Goal: Task Accomplishment & Management: Use online tool/utility

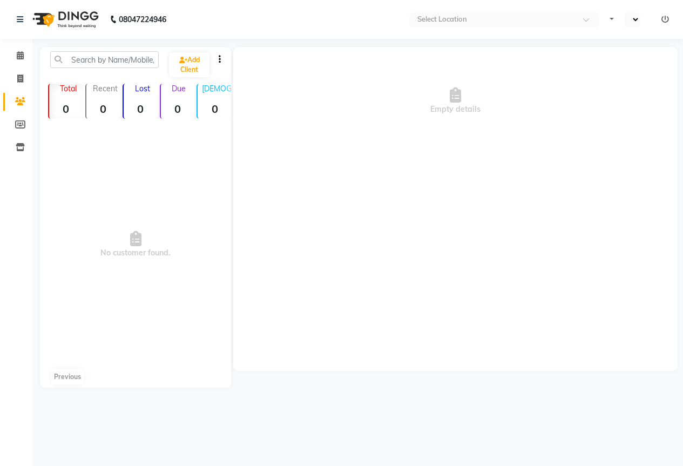
select select "en"
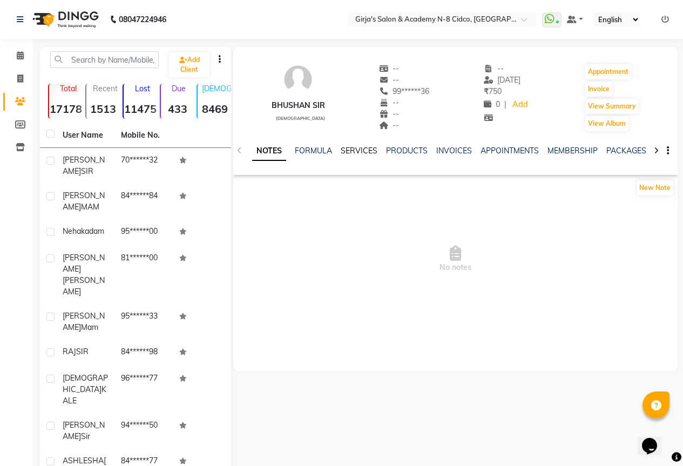
click at [361, 146] on link "SERVICES" at bounding box center [359, 151] width 37 height 10
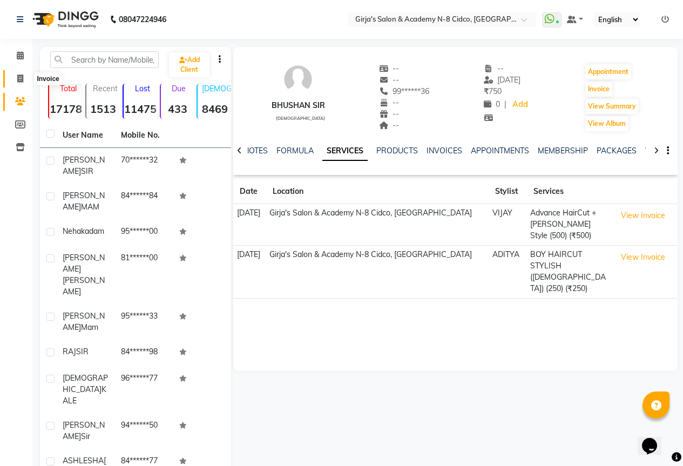
click at [23, 76] on icon at bounding box center [20, 78] width 6 height 8
select select "66"
select select "service"
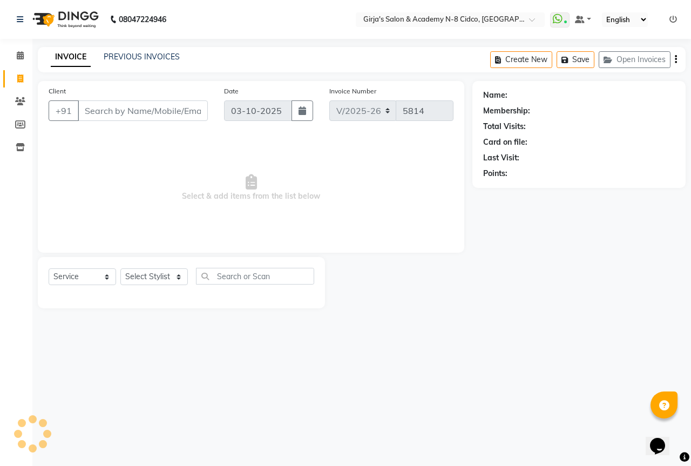
select select "66554"
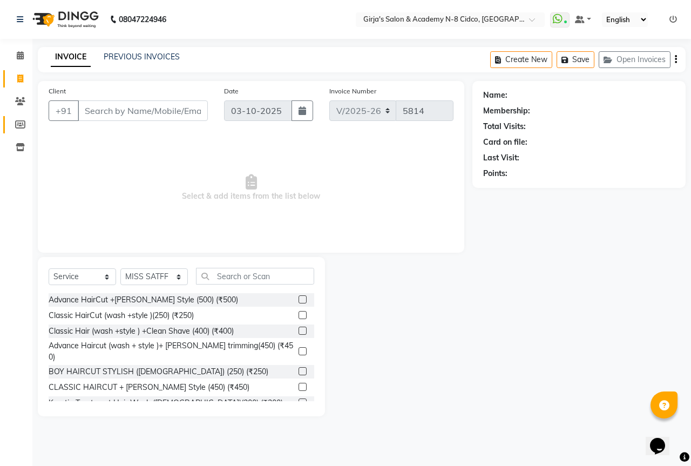
click at [24, 131] on link "Members" at bounding box center [16, 125] width 26 height 18
select select
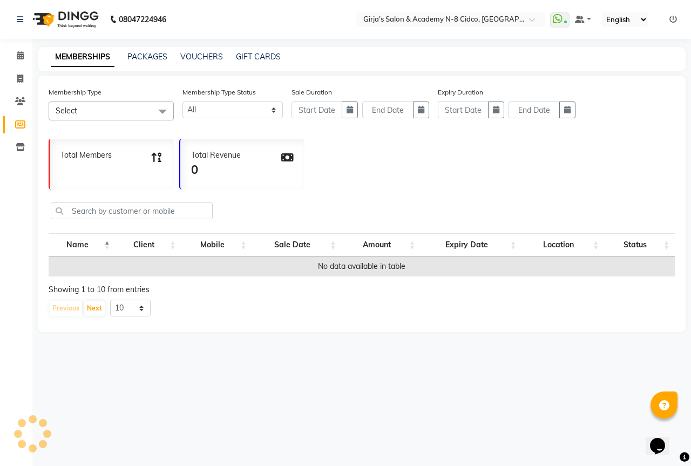
click at [22, 87] on li "Invoice" at bounding box center [16, 78] width 32 height 23
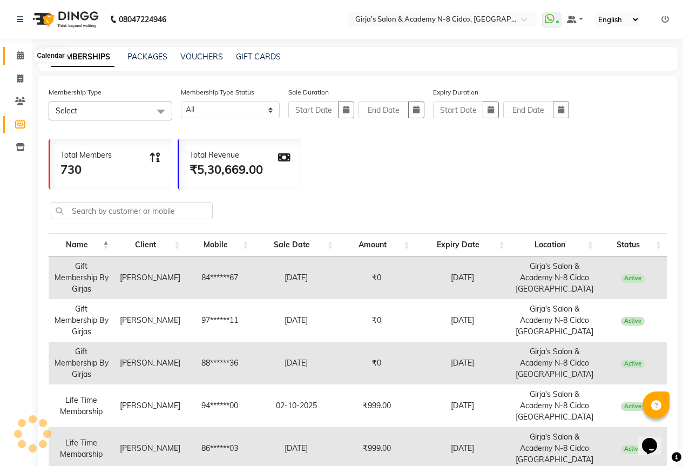
click at [28, 50] on span at bounding box center [20, 56] width 19 height 12
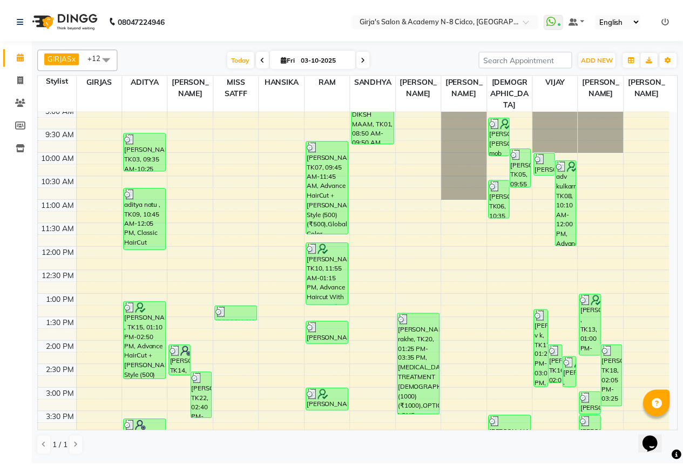
scroll to position [378, 0]
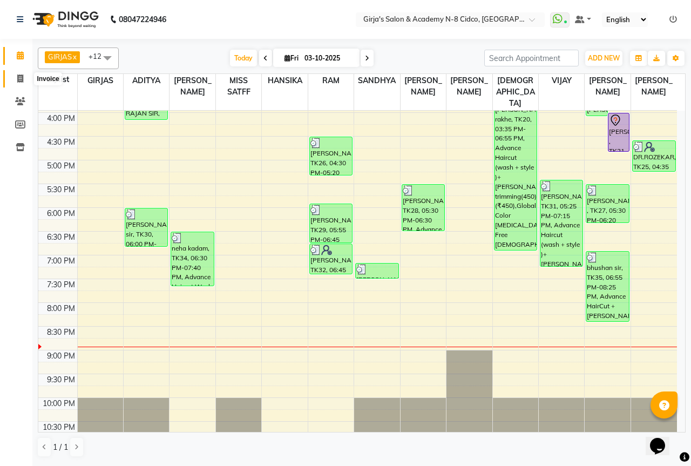
click at [13, 83] on span at bounding box center [20, 79] width 19 height 12
select select "66"
select select "service"
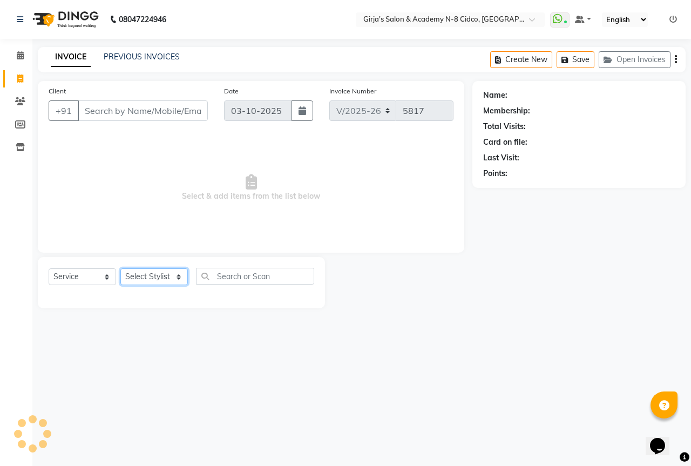
click at [140, 282] on select "Select Stylist" at bounding box center [153, 276] width 67 height 17
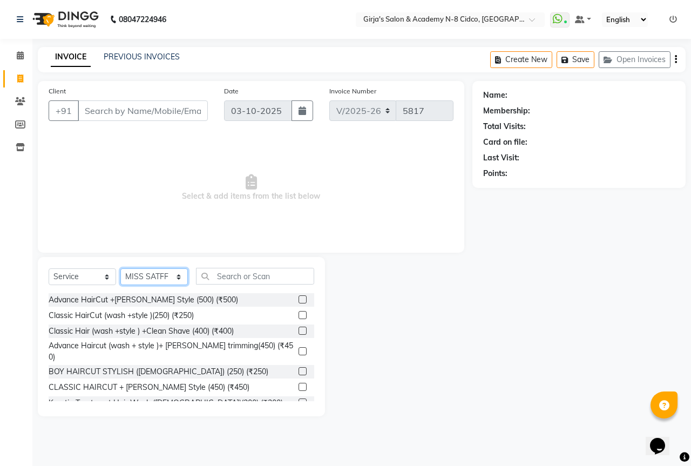
select select "28785"
click at [120, 268] on select "Select Stylist ADITYA [PERSON_NAME] BEAUTY M GIRJAS [PERSON_NAME] MISS [PERSON_…" at bounding box center [153, 276] width 67 height 17
click at [268, 281] on input "text" at bounding box center [255, 276] width 118 height 17
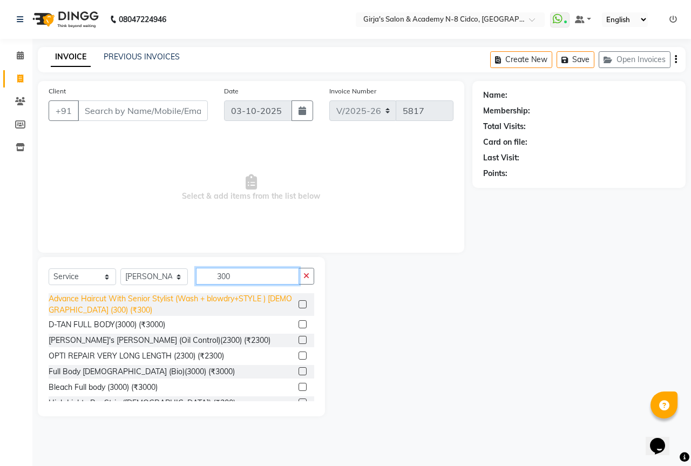
type input "300"
click at [283, 303] on div "Advance Haircut With Senior Stylist (Wash + blowdry+STYLE ) [DEMOGRAPHIC_DATA] …" at bounding box center [172, 304] width 246 height 23
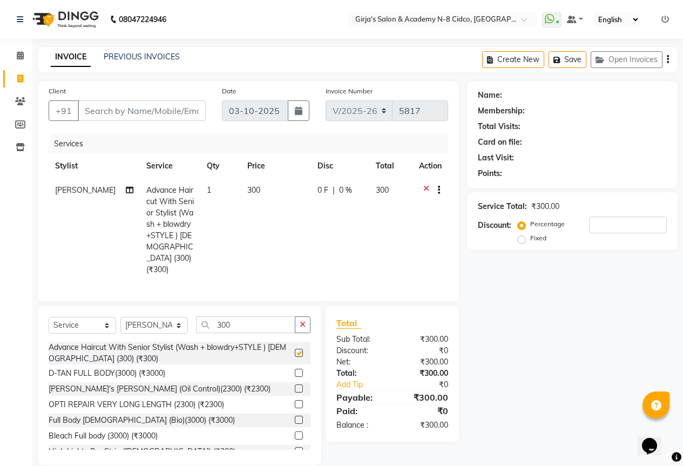
checkbox input "false"
click at [151, 106] on input "Client" at bounding box center [142, 110] width 128 height 21
type input "9"
type input "0"
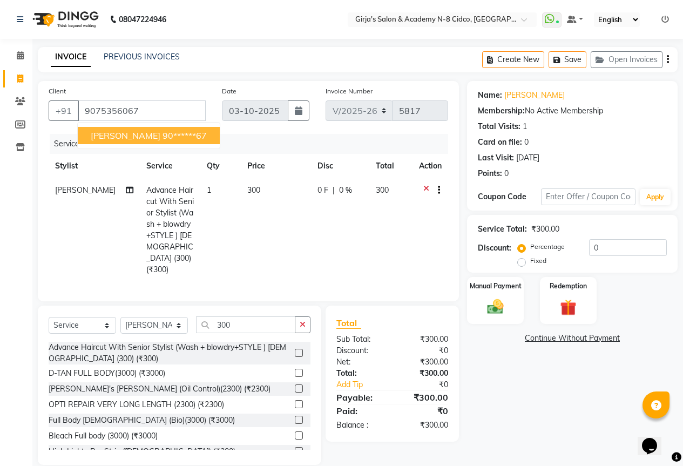
click at [162, 139] on ngb-highlight "90******67" at bounding box center [184, 135] width 44 height 11
type input "90******67"
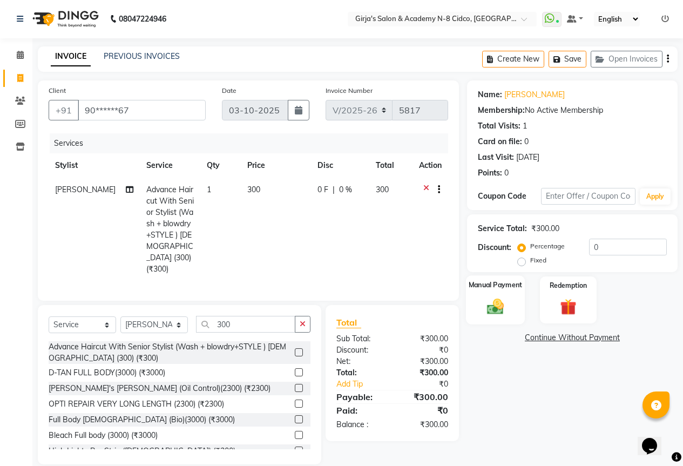
click at [499, 322] on div "Manual Payment" at bounding box center [495, 299] width 59 height 49
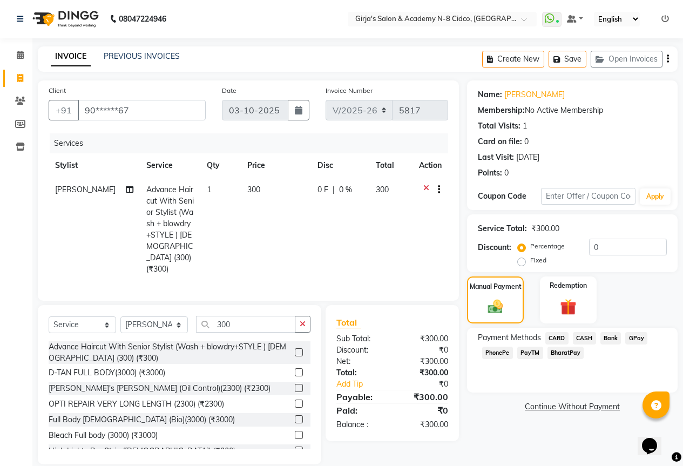
click at [642, 340] on span "GPay" at bounding box center [636, 338] width 22 height 12
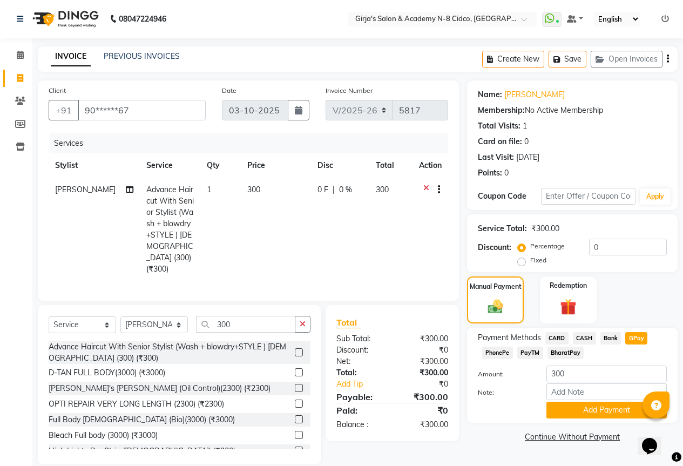
scroll to position [0, 0]
click at [621, 408] on button "Add Payment" at bounding box center [606, 410] width 120 height 17
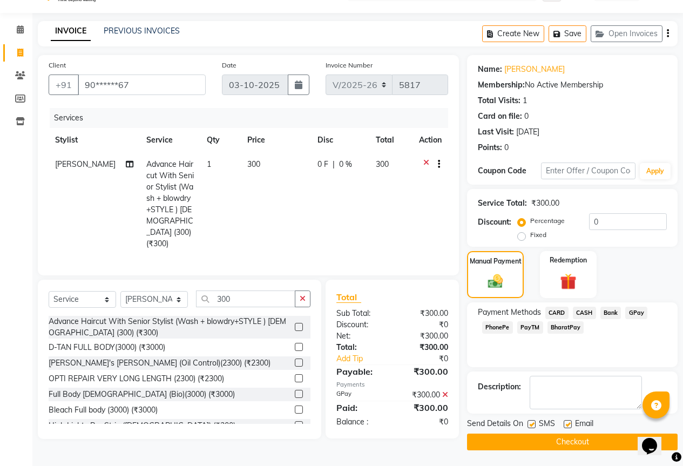
scroll to position [26, 0]
click at [621, 438] on button "Checkout" at bounding box center [572, 441] width 211 height 17
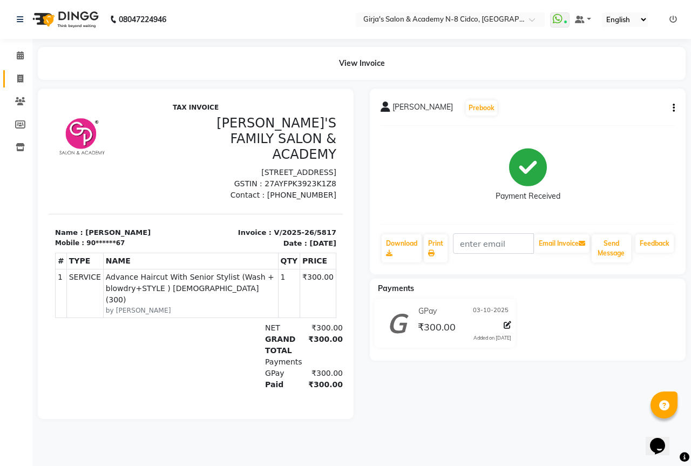
click at [14, 82] on span at bounding box center [20, 79] width 19 height 12
select select "service"
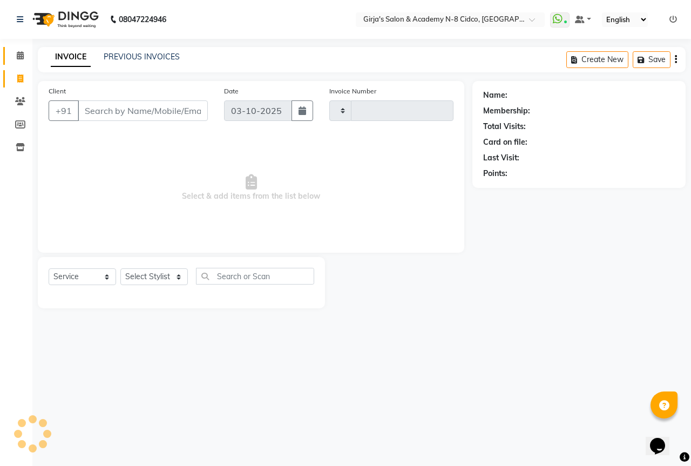
drag, startPoint x: 25, startPoint y: 67, endPoint x: 22, endPoint y: 57, distance: 10.2
click at [25, 67] on li "Invoice" at bounding box center [16, 78] width 32 height 23
type input "5818"
select select "66"
click at [20, 54] on icon at bounding box center [20, 55] width 7 height 8
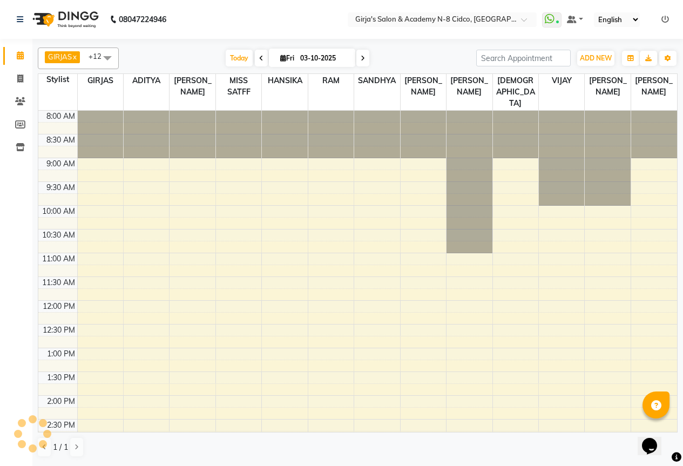
drag, startPoint x: 666, startPoint y: 19, endPoint x: 250, endPoint y: 26, distance: 415.8
click at [666, 18] on ul "WhatsApp Status ✕ Status: Connected Most Recent Message: 03-10-2025 08:58 PM Re…" at bounding box center [608, 19] width 132 height 15
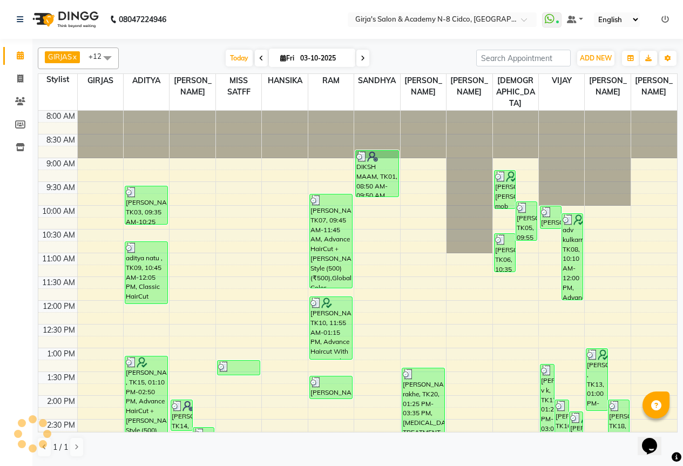
scroll to position [359, 0]
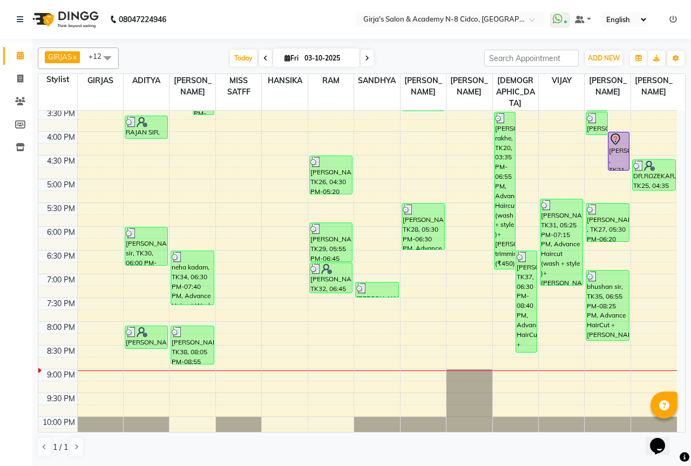
click at [668, 19] on ul "WhatsApp Status ✕ Status: Connected Most Recent Message: 03-10-2025 08:58 PM Re…" at bounding box center [616, 19] width 132 height 15
click at [672, 21] on icon at bounding box center [673, 20] width 8 height 8
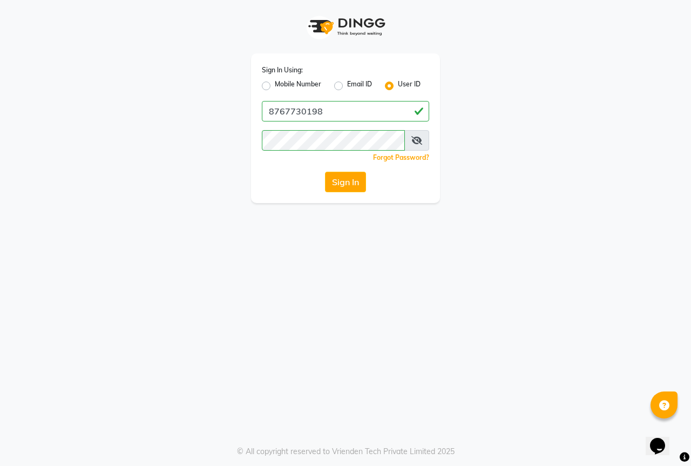
click at [266, 90] on div "Mobile Number" at bounding box center [291, 85] width 59 height 13
click at [279, 82] on label "Mobile Number" at bounding box center [298, 85] width 46 height 13
click at [279, 82] on input "Mobile Number" at bounding box center [278, 82] width 7 height 7
radio input "true"
radio input "false"
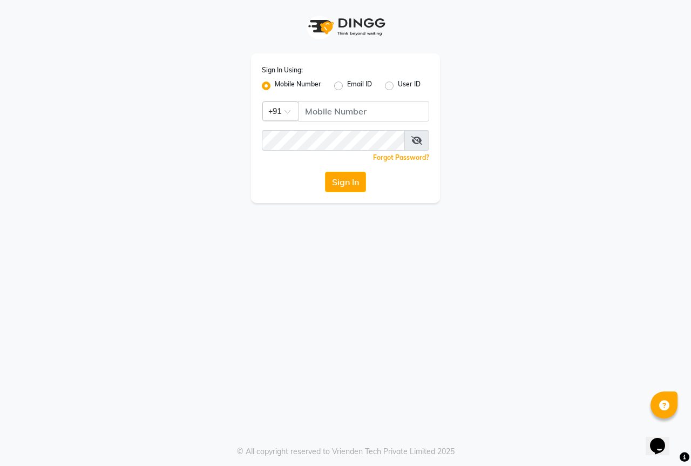
drag, startPoint x: 324, startPoint y: 99, endPoint x: 331, endPoint y: 101, distance: 7.9
click at [326, 100] on div "Sign In Using: Mobile Number Email ID User ID Country Code × +91 Remember me Fo…" at bounding box center [345, 128] width 189 height 150
drag, startPoint x: 370, startPoint y: 109, endPoint x: 389, endPoint y: 109, distance: 19.4
click at [372, 109] on input "Username" at bounding box center [363, 111] width 131 height 21
type input "8767730198"
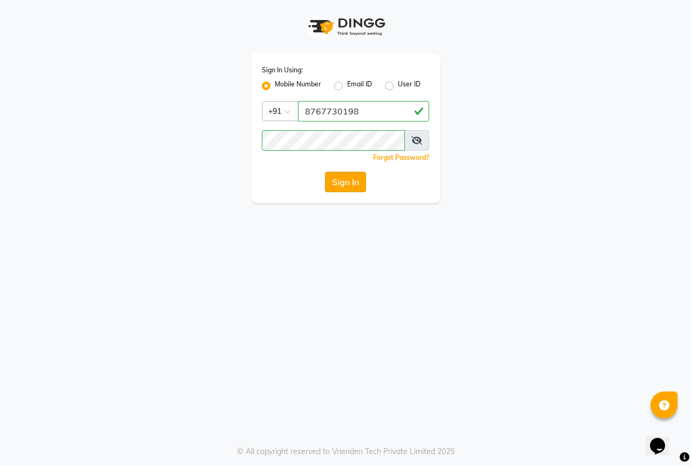
click at [341, 185] on button "Sign In" at bounding box center [345, 182] width 41 height 21
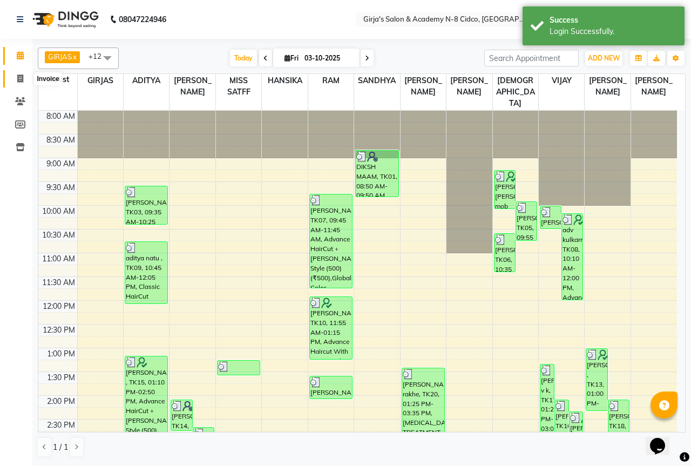
click at [16, 76] on span at bounding box center [20, 79] width 19 height 12
select select "service"
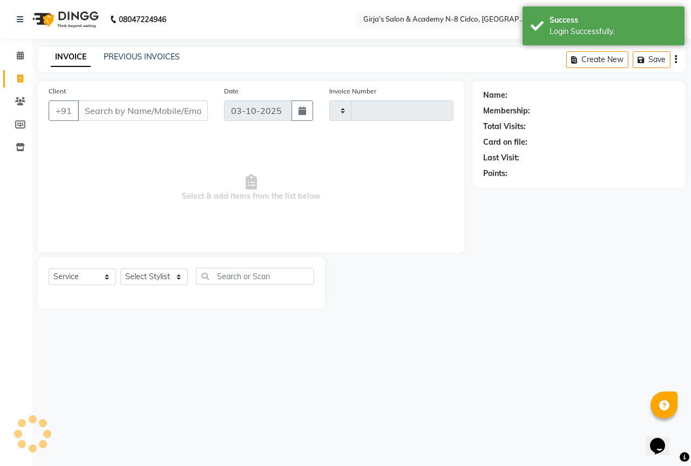
type input "5818"
select select "66"
click at [123, 116] on input "Client" at bounding box center [143, 110] width 130 height 21
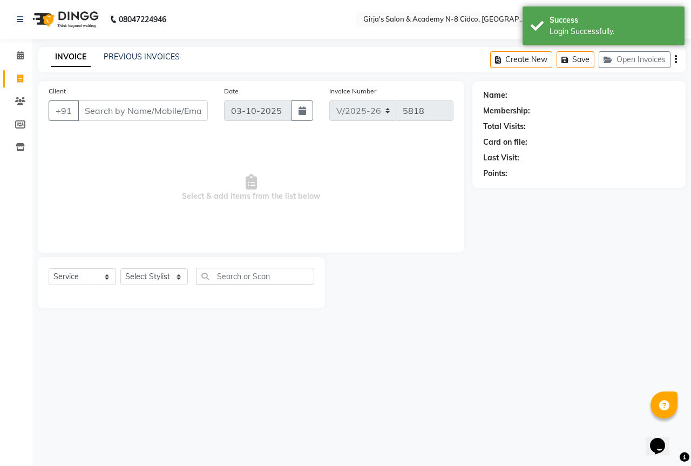
select select "66554"
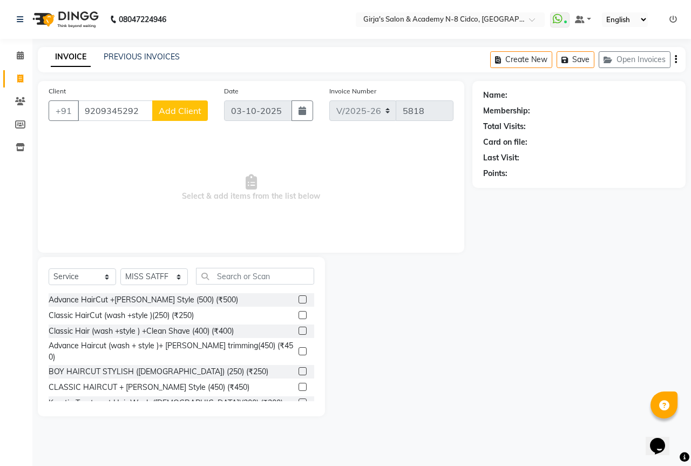
type input "9209345292"
click at [172, 106] on span "Add Client" at bounding box center [180, 110] width 43 height 11
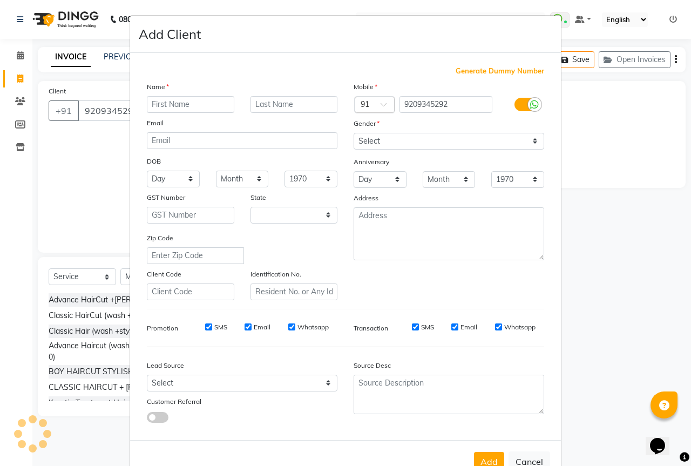
select select "22"
type input "y"
type input "YOGESH SIR"
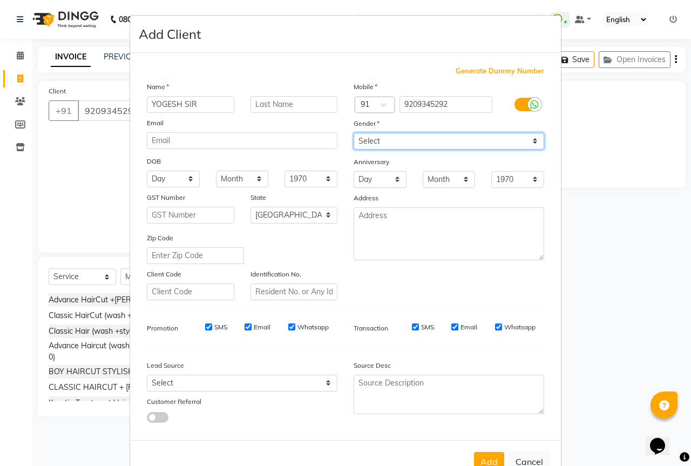
click at [377, 146] on select "Select Male Female Other Prefer Not To Say" at bounding box center [449, 141] width 191 height 17
select select "[DEMOGRAPHIC_DATA]"
click at [354, 133] on select "Select Male Female Other Prefer Not To Say" at bounding box center [449, 141] width 191 height 17
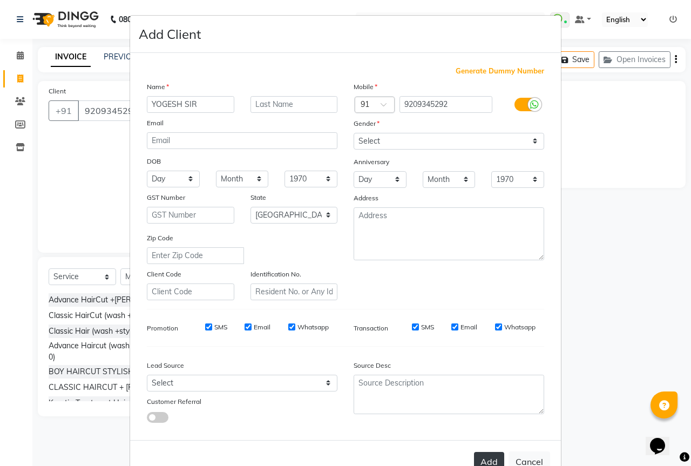
click at [483, 462] on button "Add" at bounding box center [489, 461] width 30 height 19
type input "92******92"
select select
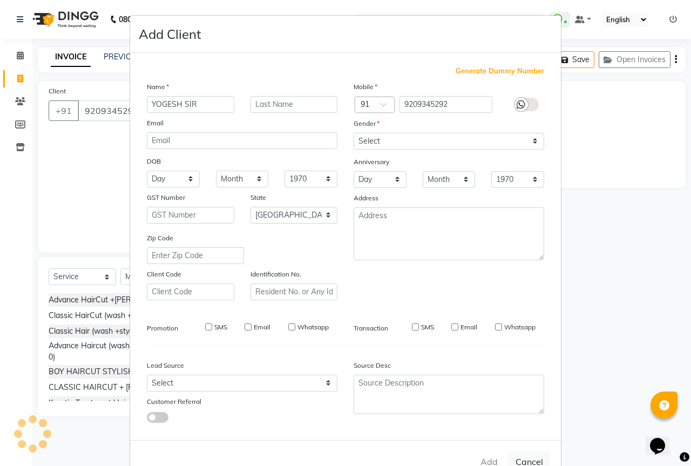
select select "null"
select select
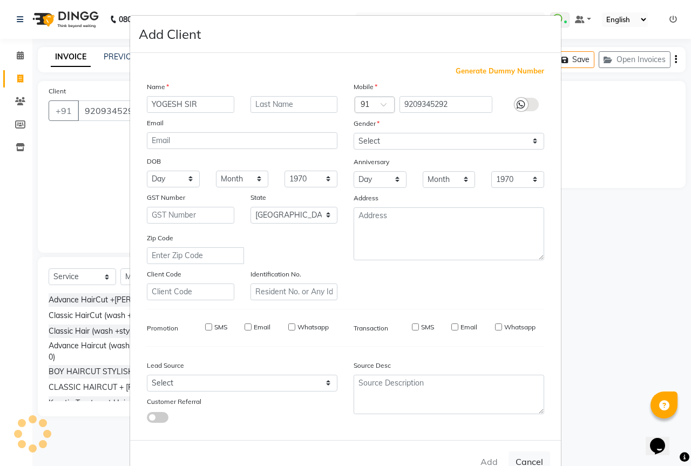
checkbox input "false"
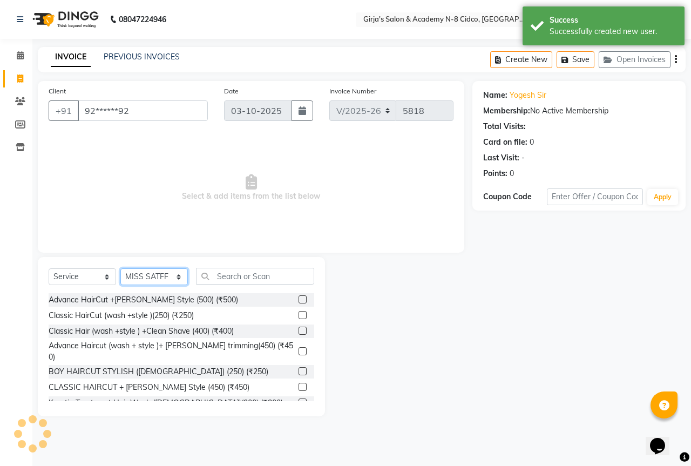
click at [167, 272] on select "Select Stylist ADITYA [PERSON_NAME] BEAUTY M GIRJAS [PERSON_NAME] MISS [PERSON_…" at bounding box center [153, 276] width 67 height 17
select select "6470"
click at [120, 268] on select "Select Stylist ADITYA [PERSON_NAME] BEAUTY M GIRJAS [PERSON_NAME] MISS [PERSON_…" at bounding box center [153, 276] width 67 height 17
click at [256, 277] on input "text" at bounding box center [255, 276] width 118 height 17
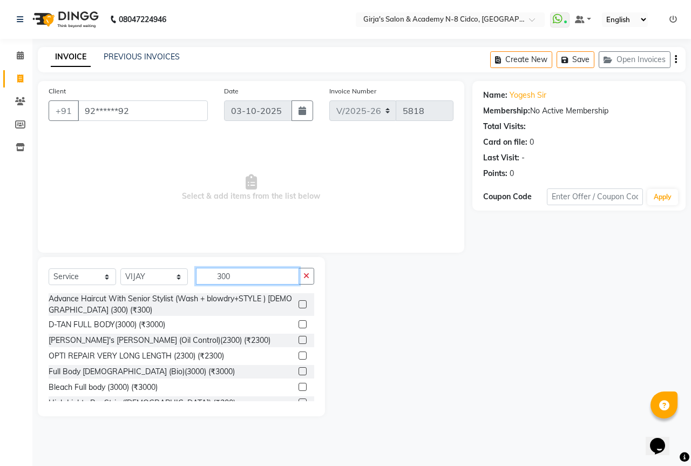
type input "300"
click at [65, 188] on span "Select & add items from the list below" at bounding box center [251, 188] width 405 height 108
click at [299, 304] on label at bounding box center [303, 304] width 8 height 8
click at [299, 304] on input "checkbox" at bounding box center [302, 304] width 7 height 7
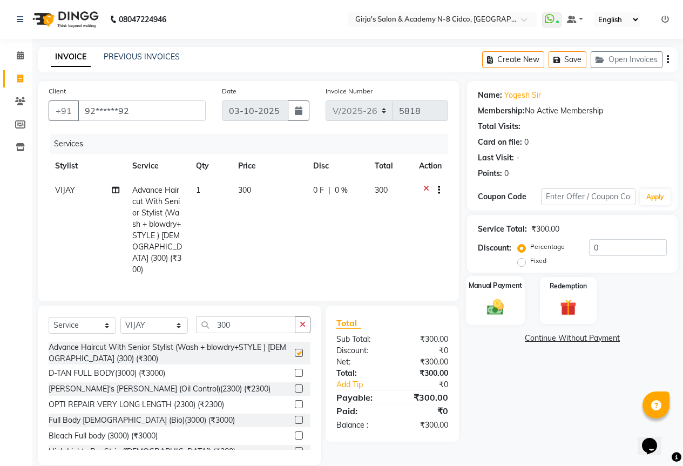
checkbox input "false"
click at [514, 304] on div "Manual Payment" at bounding box center [495, 300] width 59 height 49
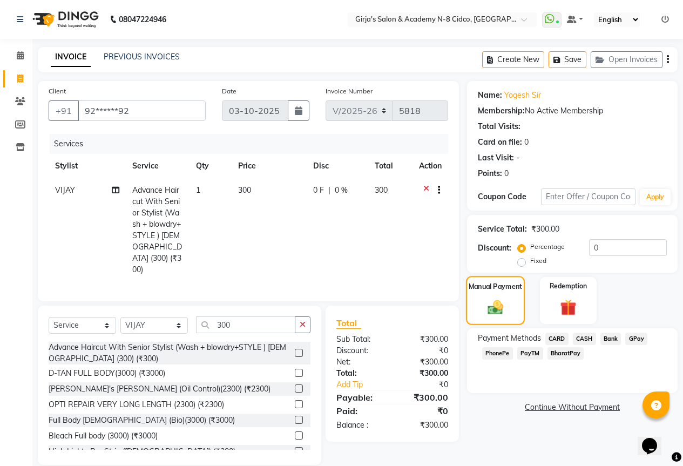
click at [503, 311] on img at bounding box center [496, 307] width 26 height 18
drag, startPoint x: 640, startPoint y: 339, endPoint x: 633, endPoint y: 342, distance: 8.0
click at [634, 341] on div "Payment Methods CARD CASH Bank GPay PhonePe PayTM BharatPay" at bounding box center [572, 347] width 189 height 29
click at [635, 338] on span "GPay" at bounding box center [636, 339] width 22 height 12
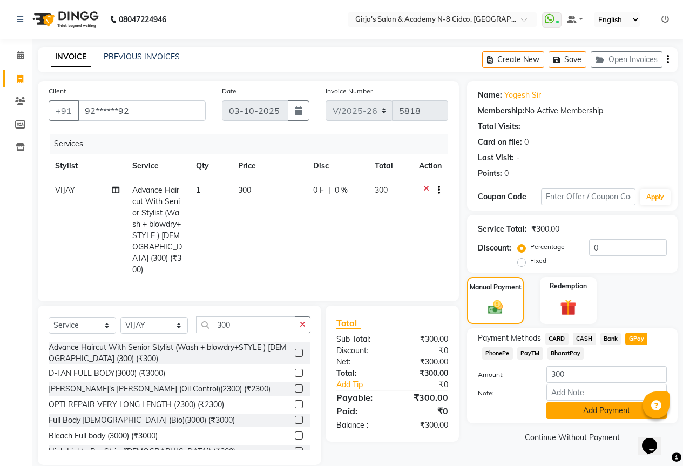
click at [600, 407] on button "Add Payment" at bounding box center [606, 410] width 120 height 17
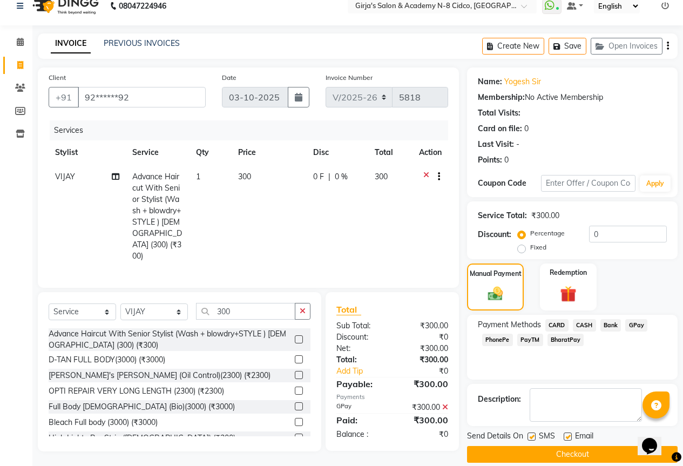
scroll to position [26, 0]
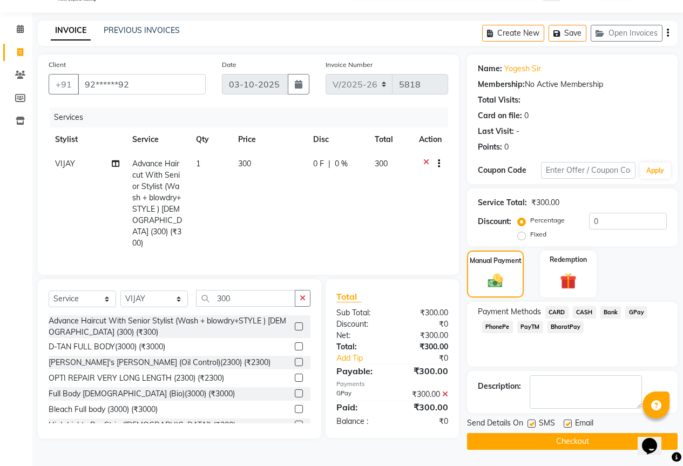
click at [599, 443] on button "Checkout" at bounding box center [572, 441] width 211 height 17
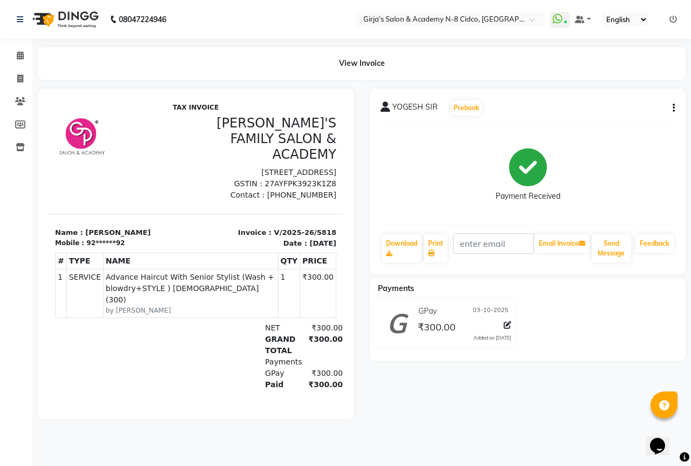
click at [668, 16] on ul "WhatsApp Status ✕ Status: Connected Most Recent Message: 03-10-2025 08:58 PM Re…" at bounding box center [616, 19] width 132 height 15
click at [671, 18] on icon at bounding box center [673, 20] width 8 height 8
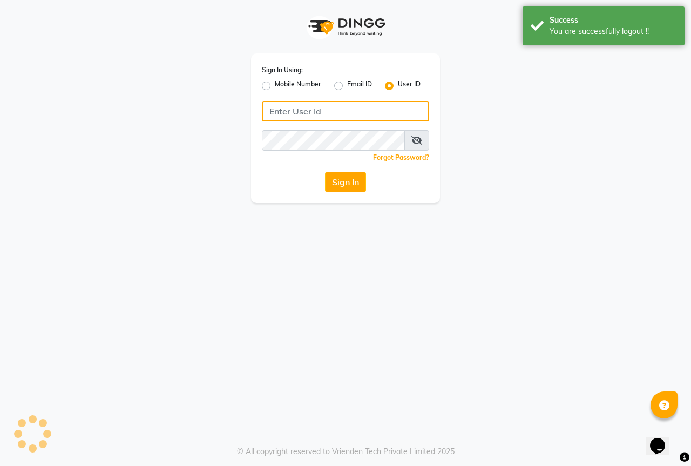
type input "8767730198"
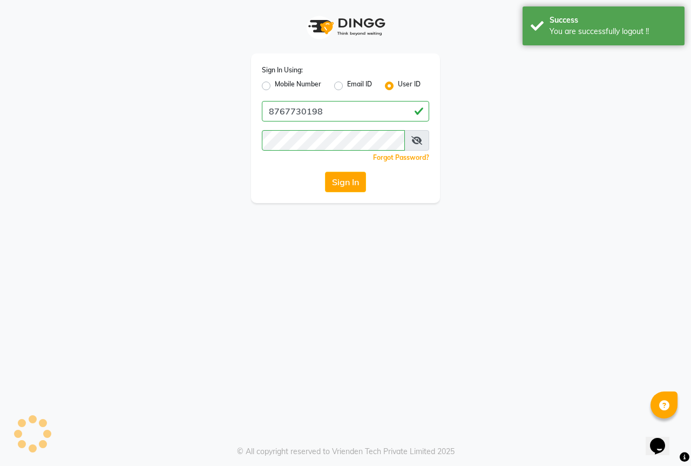
click at [266, 82] on div "Mobile Number" at bounding box center [291, 85] width 59 height 13
click at [275, 82] on label "Mobile Number" at bounding box center [298, 85] width 46 height 13
click at [275, 82] on input "Mobile Number" at bounding box center [278, 82] width 7 height 7
radio input "true"
radio input "false"
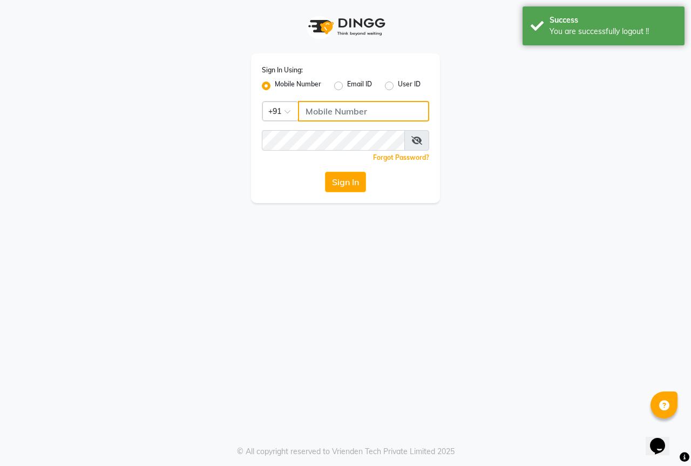
click at [327, 104] on input "Username" at bounding box center [363, 111] width 131 height 21
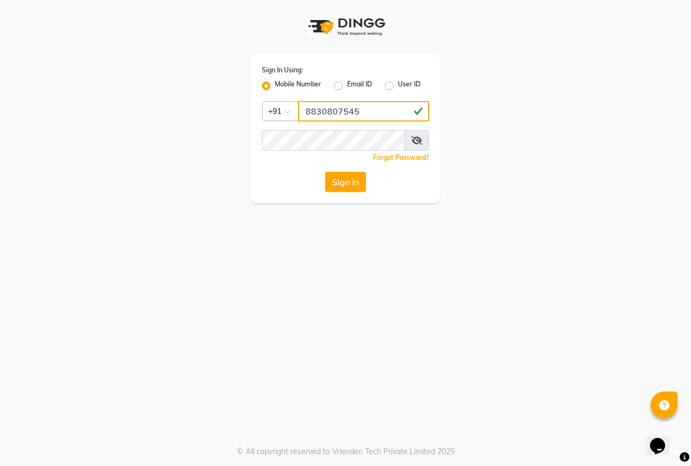
type input "8830807545"
click at [257, 204] on div "Sign In Using: Mobile Number Email ID User ID Country Code × +91 8830807545 Rem…" at bounding box center [345, 233] width 691 height 466
click at [347, 182] on button "Sign In" at bounding box center [345, 182] width 41 height 21
